Goal: Transaction & Acquisition: Purchase product/service

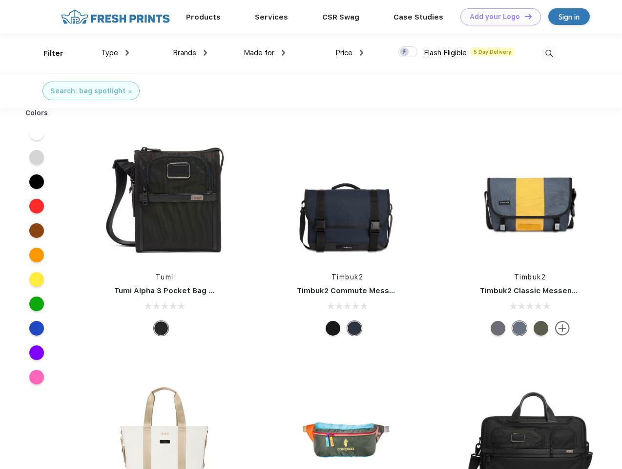
click at [497, 17] on link "Add your Logo Design Tool" at bounding box center [500, 16] width 81 height 17
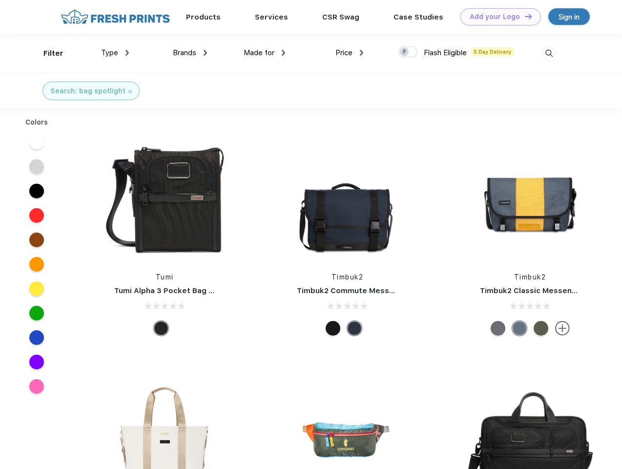
click at [0, 0] on div "Design Tool" at bounding box center [0, 0] width 0 height 0
click at [524, 16] on link "Add your Logo Design Tool" at bounding box center [500, 16] width 81 height 17
click at [47, 53] on div "Filter" at bounding box center [53, 53] width 20 height 11
click at [115, 53] on span "Type" at bounding box center [109, 52] width 17 height 9
click at [190, 53] on span "Brands" at bounding box center [184, 52] width 23 height 9
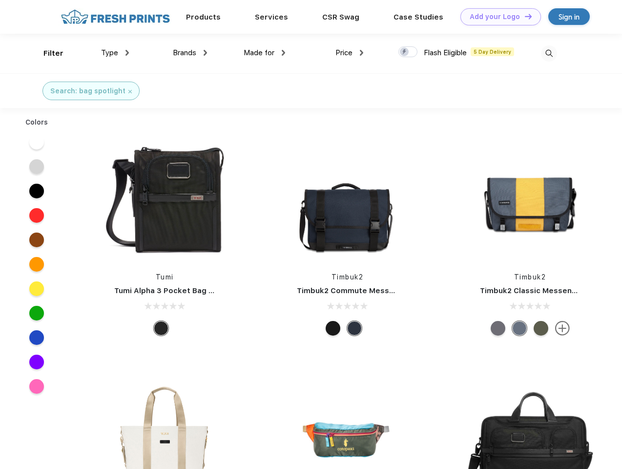
click at [265, 53] on span "Made for" at bounding box center [259, 52] width 31 height 9
click at [349, 53] on span "Price" at bounding box center [343, 52] width 17 height 9
click at [408, 52] on div at bounding box center [407, 51] width 19 height 11
click at [405, 52] on input "checkbox" at bounding box center [401, 49] width 6 height 6
click at [549, 53] on img at bounding box center [549, 53] width 16 height 16
